Goal: Book appointment/travel/reservation

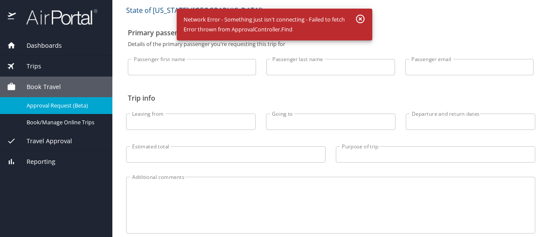
scroll to position [70, 0]
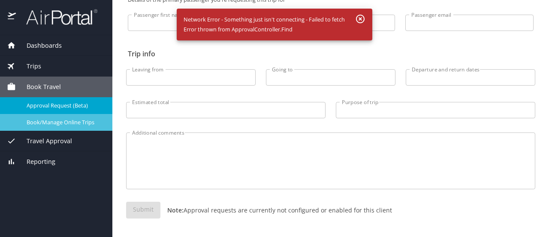
click at [79, 125] on span "Book/Manage Online Trips" at bounding box center [65, 122] width 76 height 8
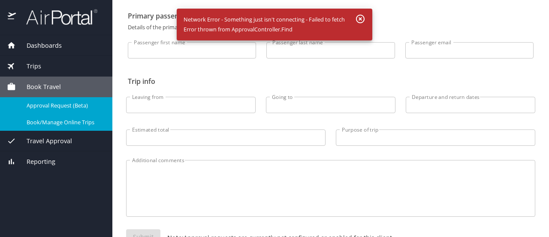
scroll to position [0, 0]
